Goal: Transaction & Acquisition: Purchase product/service

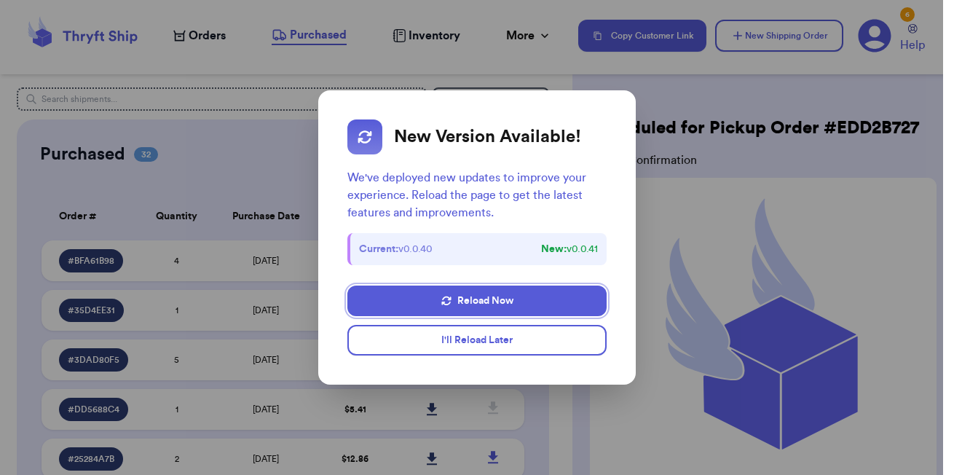
scroll to position [221, 0]
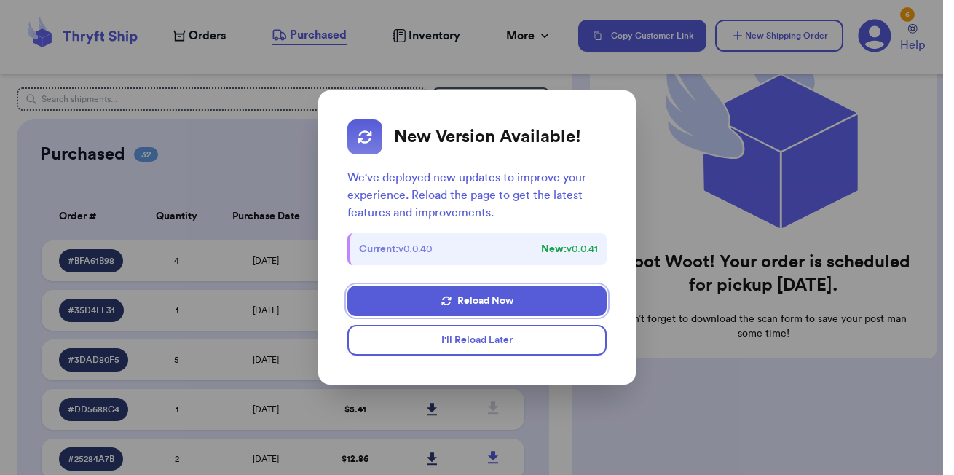
click at [493, 347] on button "I'll Reload Later" at bounding box center [477, 340] width 260 height 31
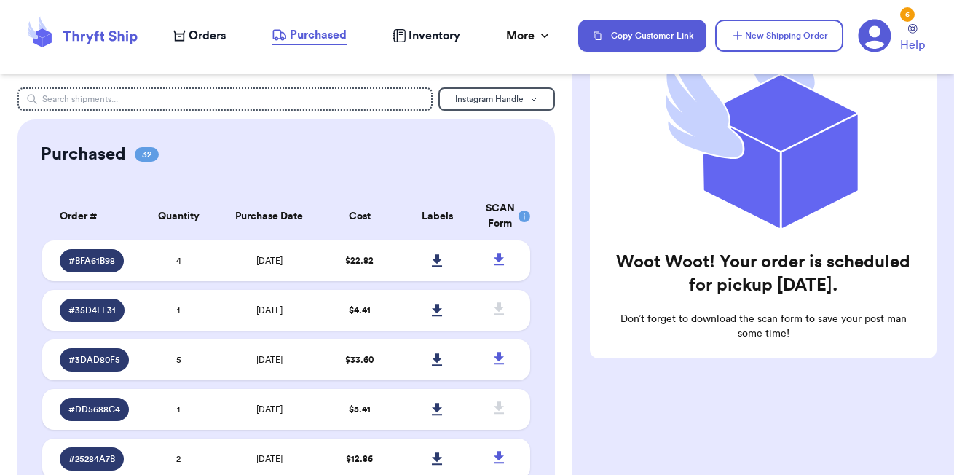
click at [199, 39] on span "Orders" at bounding box center [207, 35] width 37 height 17
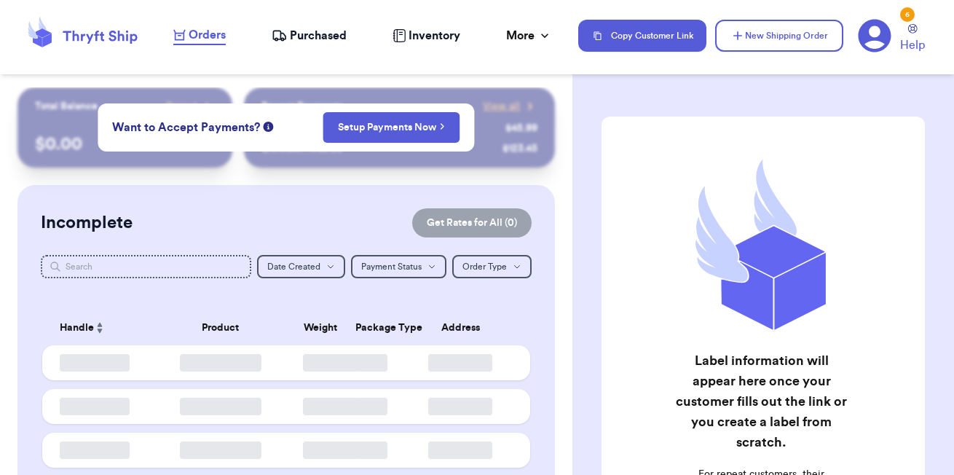
checkbox input "false"
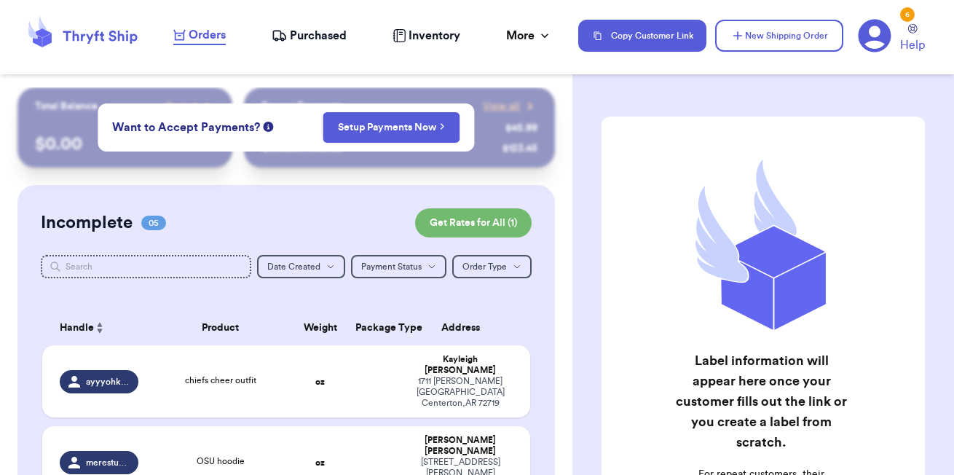
scroll to position [63, 0]
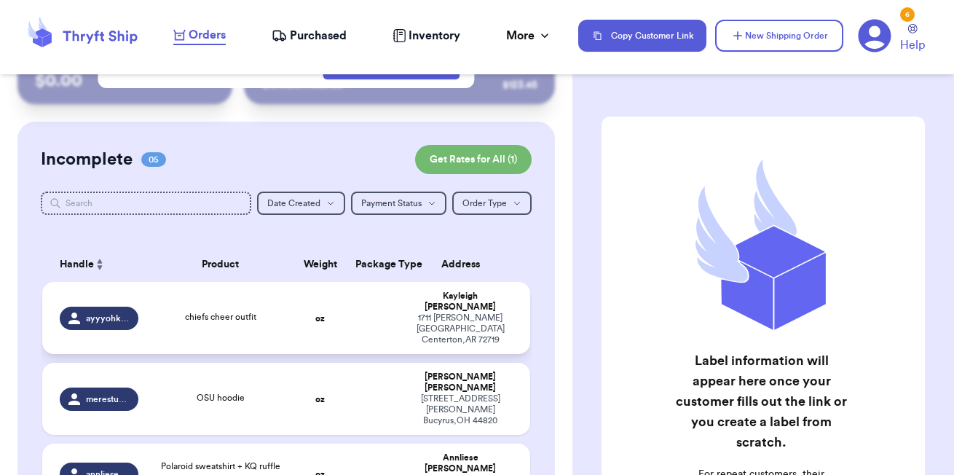
click at [210, 312] on span "chiefs cheer outfit" at bounding box center [220, 316] width 71 height 9
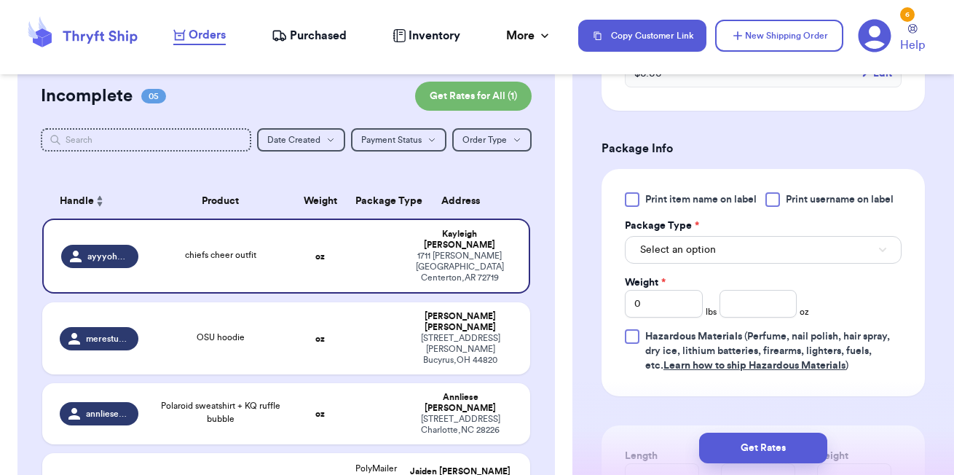
scroll to position [614, 0]
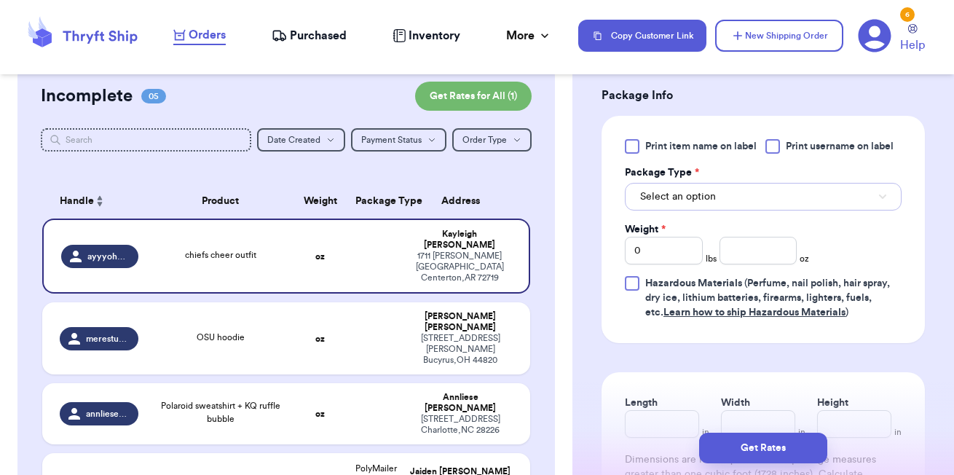
click at [694, 204] on span "Select an option" at bounding box center [678, 196] width 76 height 15
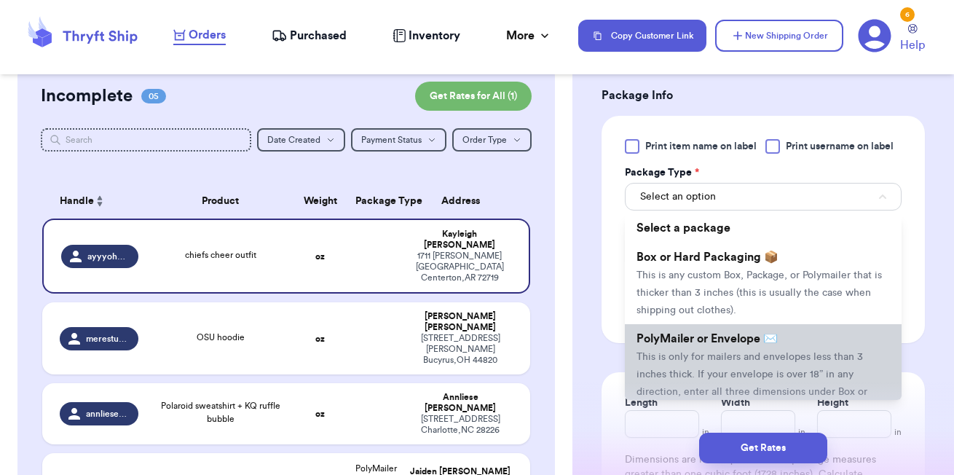
click at [694, 365] on li "PolyMailer or Envelope ✉️ This is only for mailers and envelopes less than 3 in…" at bounding box center [763, 373] width 277 height 99
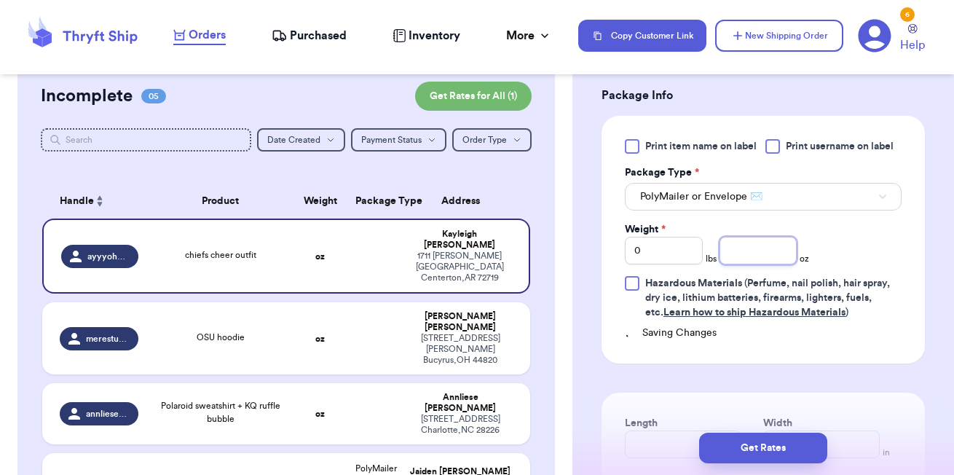
click at [754, 264] on input "number" at bounding box center [758, 251] width 78 height 28
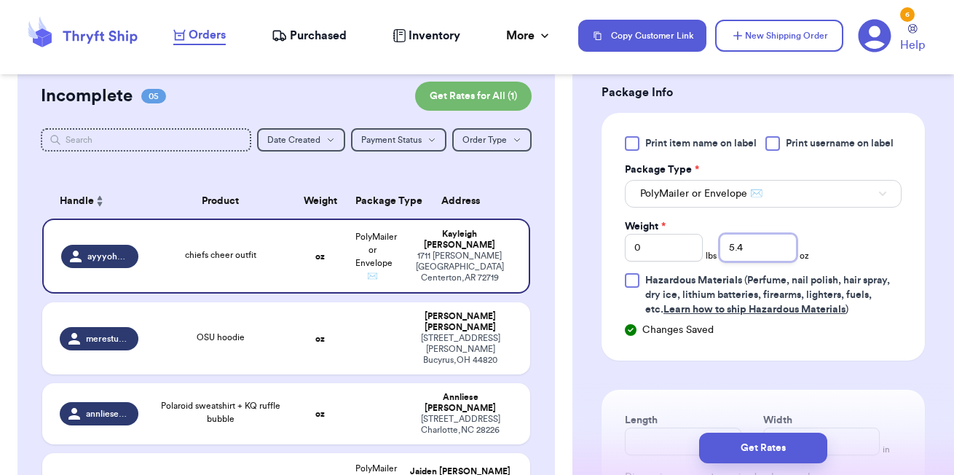
type input "5"
type input "6"
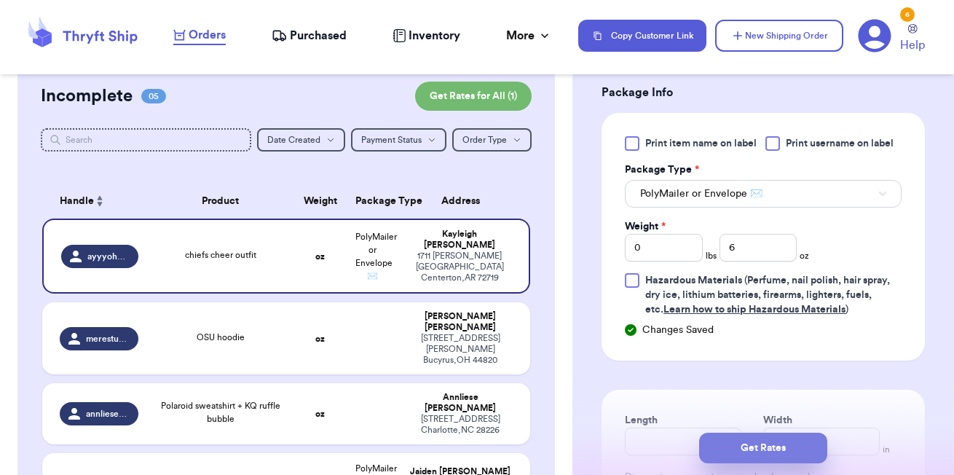
click at [750, 445] on button "Get Rates" at bounding box center [763, 447] width 128 height 31
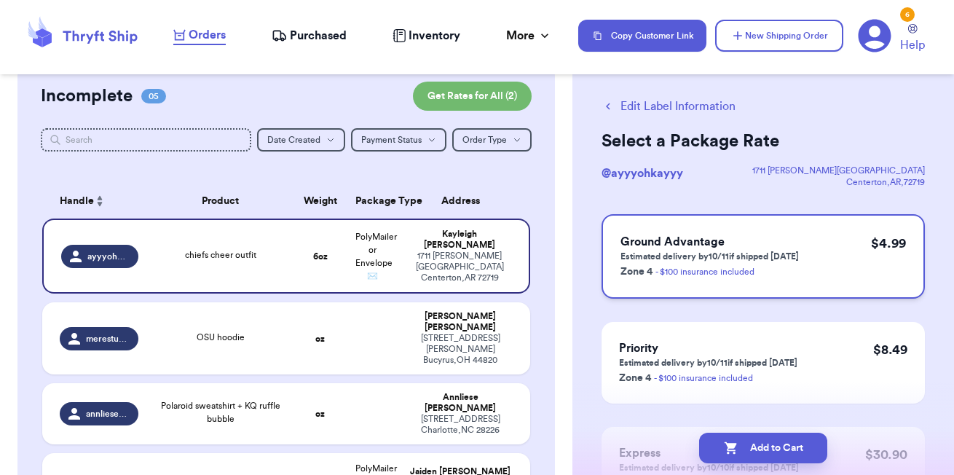
scroll to position [21, 0]
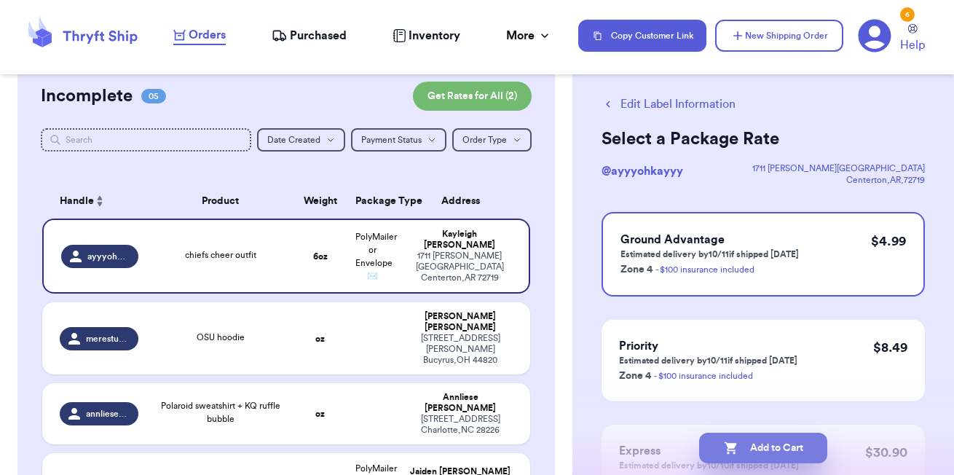
click at [764, 448] on button "Add to Cart" at bounding box center [763, 447] width 128 height 31
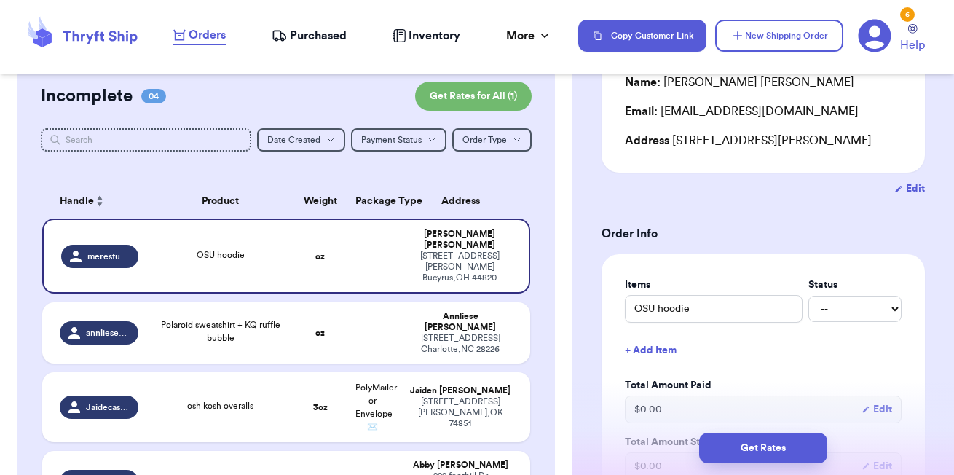
scroll to position [500, 0]
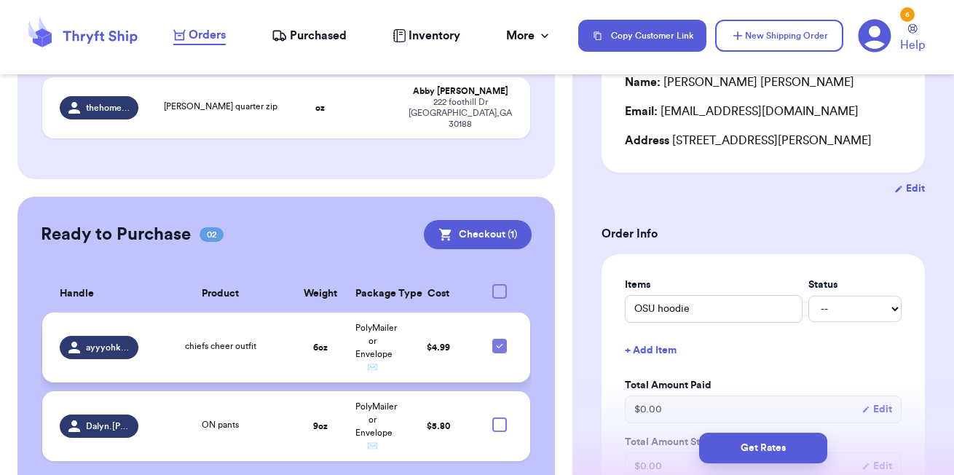
click at [267, 339] on div "chiefs cheer outfit" at bounding box center [221, 347] width 130 height 16
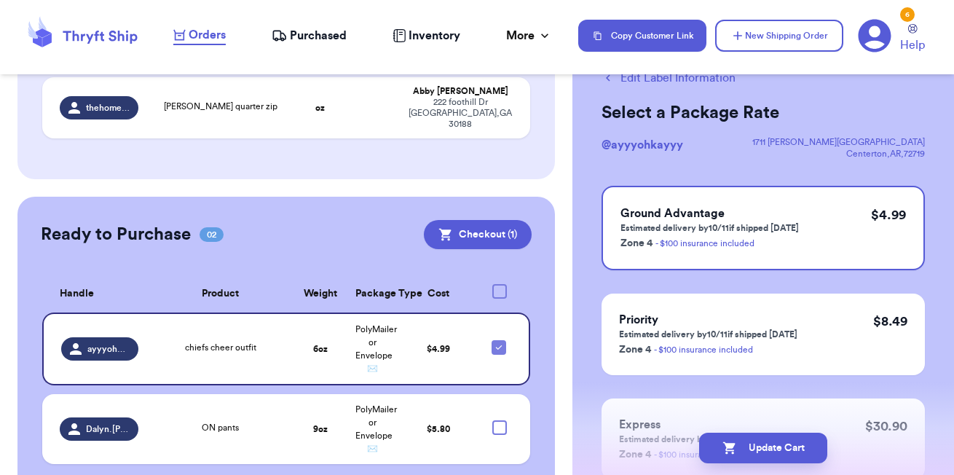
scroll to position [0, 0]
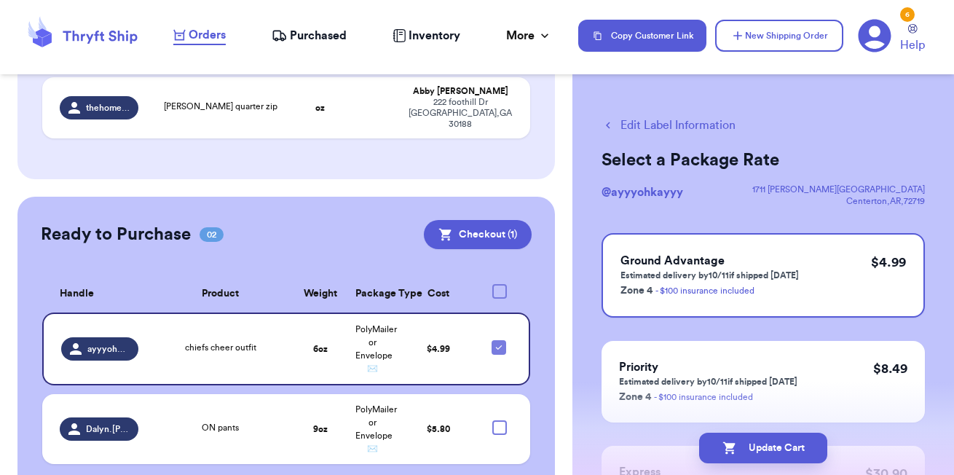
click at [657, 120] on button "Edit Label Information" at bounding box center [668, 124] width 134 height 17
checkbox input "false"
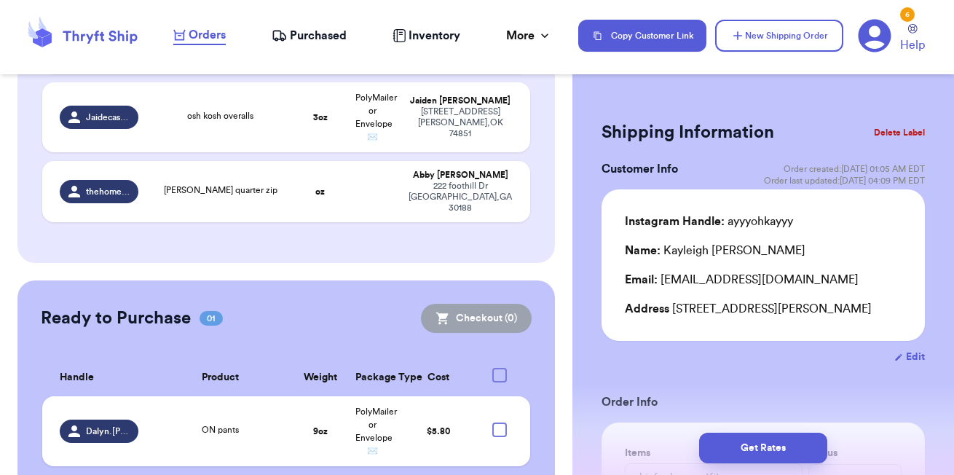
scroll to position [500, 0]
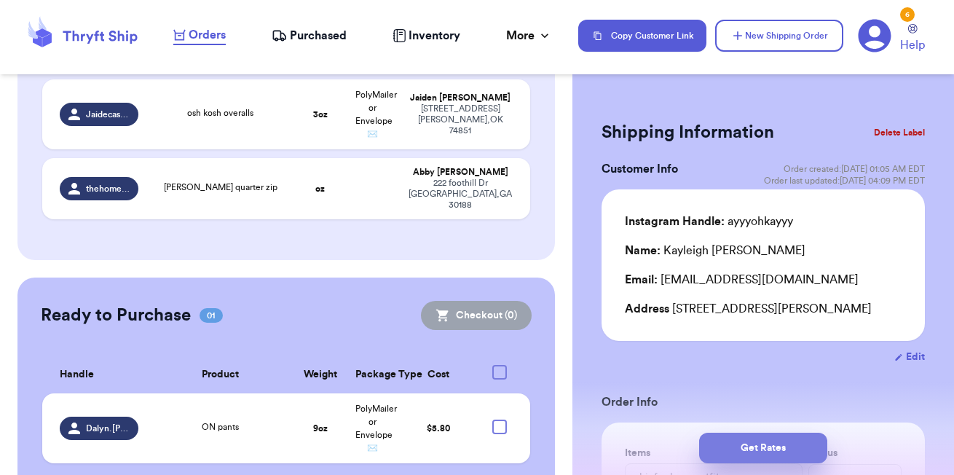
click at [786, 449] on button "Get Rates" at bounding box center [763, 447] width 128 height 31
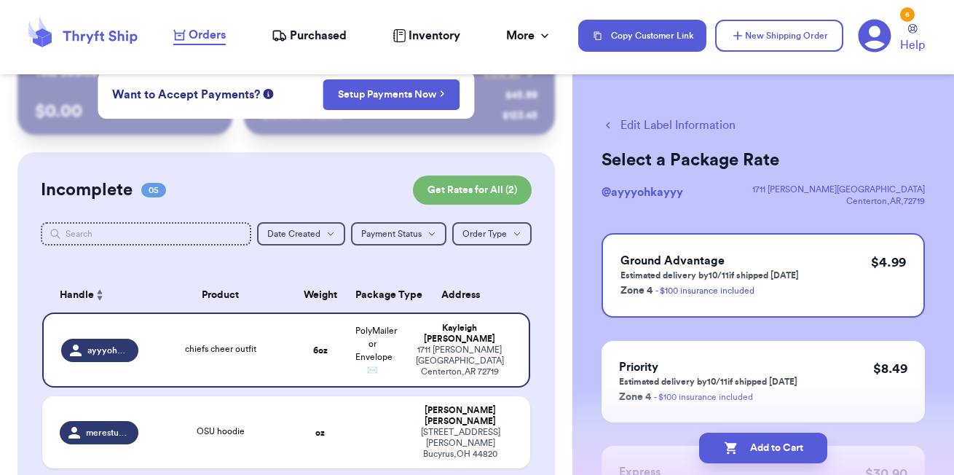
scroll to position [0, 0]
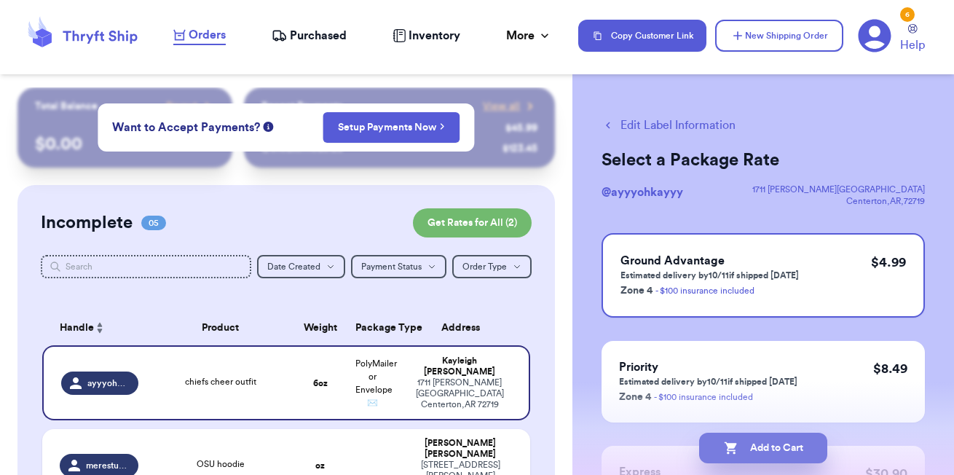
click at [737, 442] on button "Add to Cart" at bounding box center [763, 447] width 128 height 31
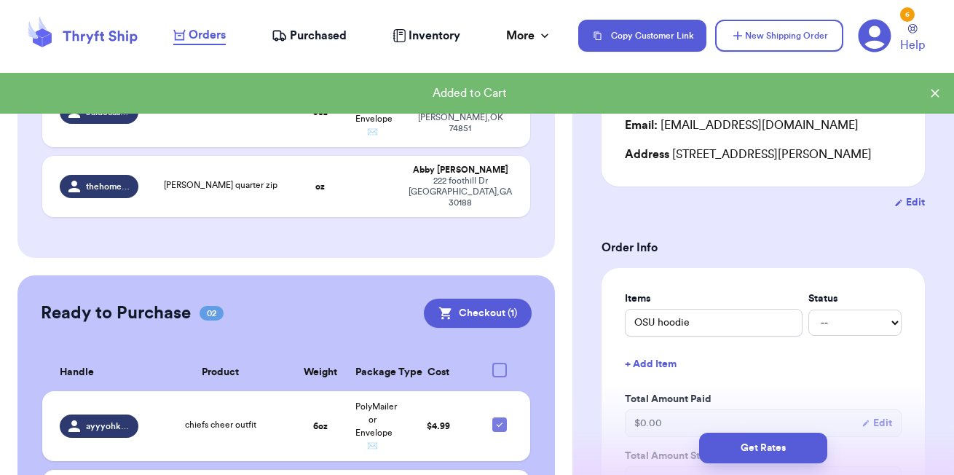
scroll to position [500, 0]
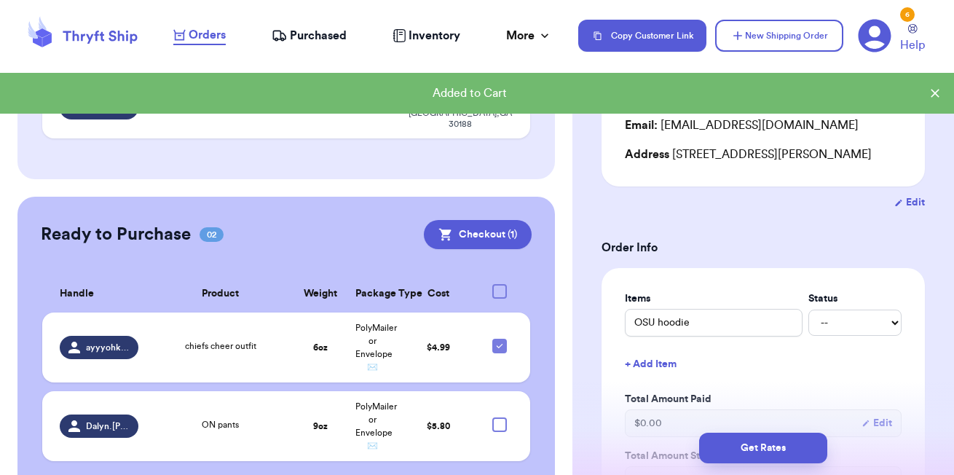
click at [15, 376] on div "Customer Link New Order Total Balance Payout $ 0.00 Recent Payments View all @ …" at bounding box center [286, 53] width 572 height 932
